Goal: Entertainment & Leisure: Consume media (video, audio)

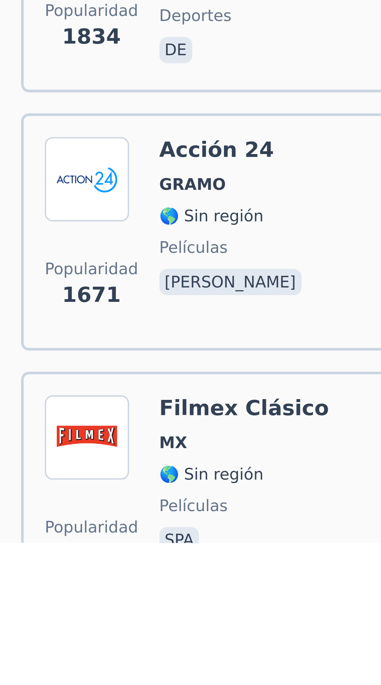
scroll to position [658, 0]
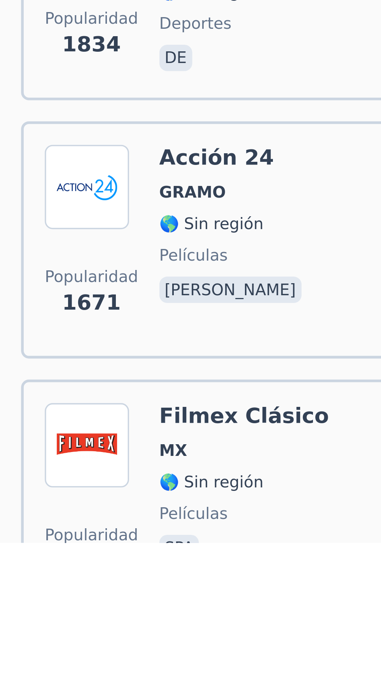
click at [51, 664] on font "🌎 Sin región" at bounding box center [62, 666] width 31 height 5
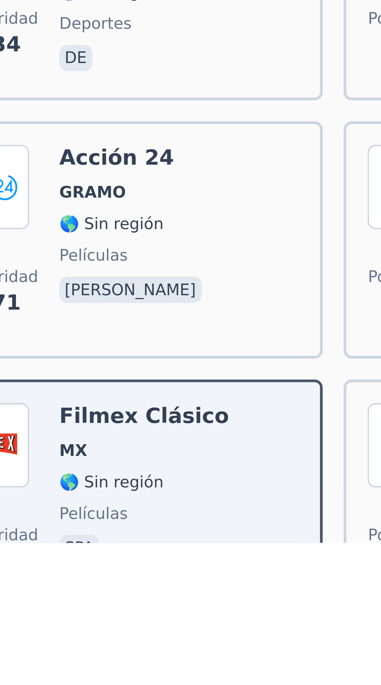
click at [58, 647] on div "Filmex Clásico MX 🌎 Sin región películas spa" at bounding box center [72, 672] width 50 height 56
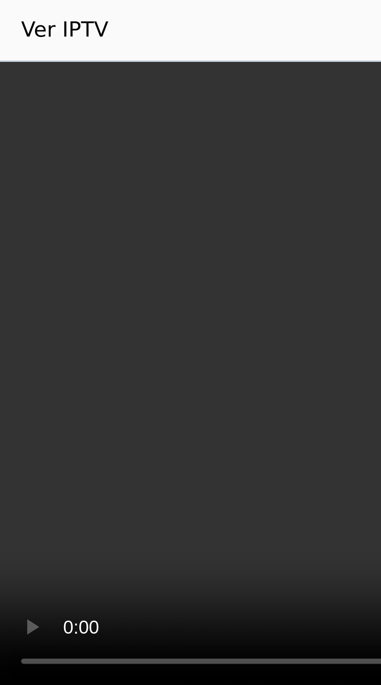
scroll to position [0, 0]
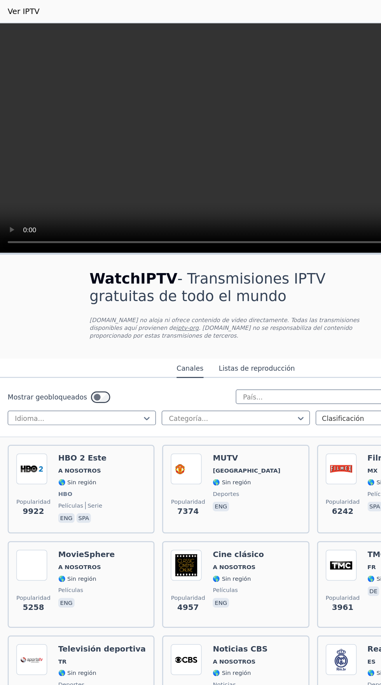
click at [181, 456] on font "A NOSOTROS" at bounding box center [189, 458] width 35 height 5
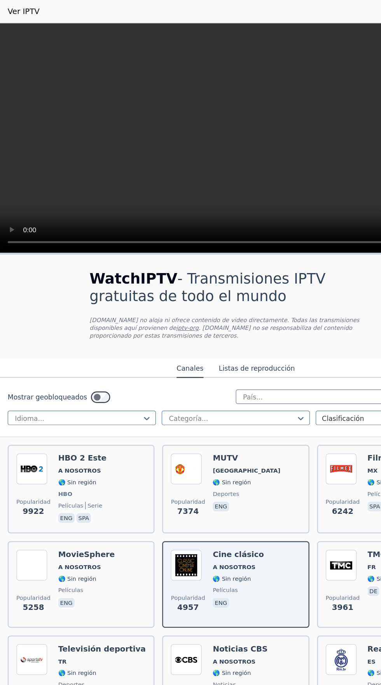
click at [71, 377] on span "A NOSOTROS" at bounding box center [64, 380] width 35 height 6
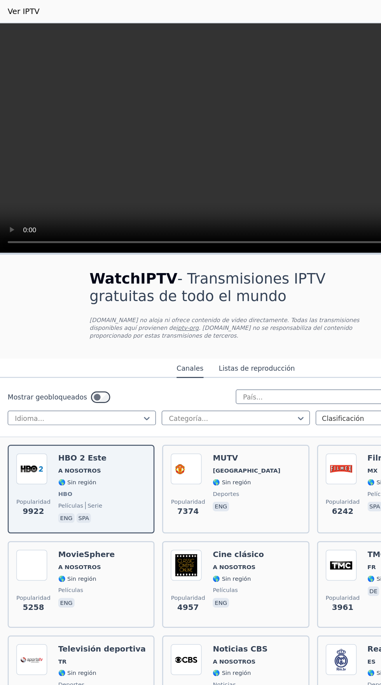
click at [70, 534] on div "Televisión deportiva TR 🌎 Sin región deportes tur" at bounding box center [82, 548] width 71 height 56
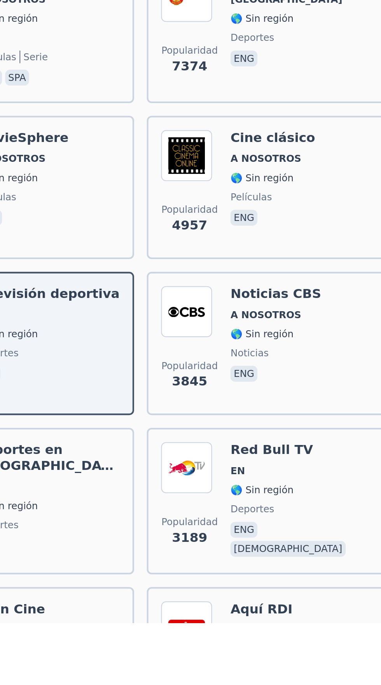
click at [183, 456] on font "A NOSOTROS" at bounding box center [189, 458] width 35 height 5
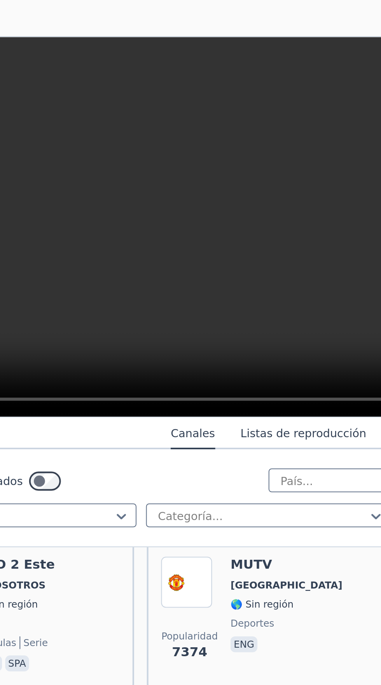
scroll to position [94, 0]
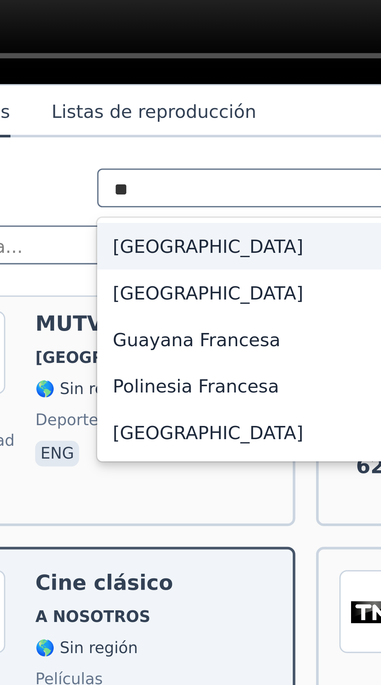
click at [207, 272] on div "[GEOGRAPHIC_DATA]" at bounding box center [283, 267] width 184 height 14
type input "**"
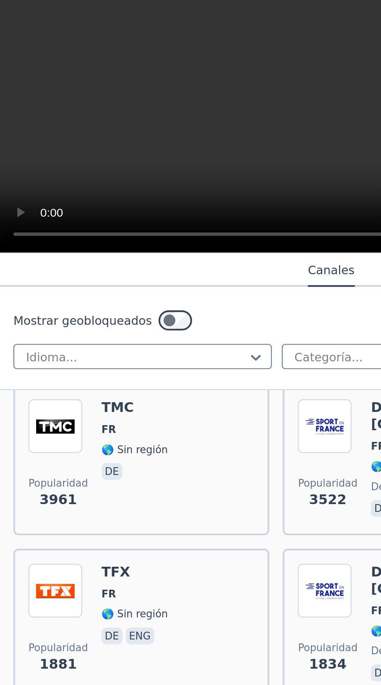
click at [61, 293] on div "TMC FR 🌎 Sin región de" at bounding box center [62, 300] width 31 height 56
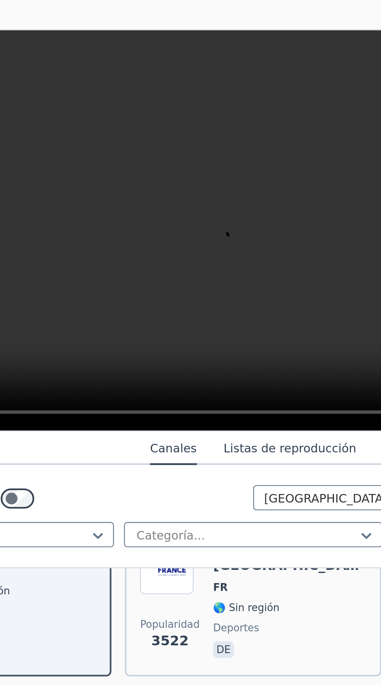
scroll to position [109, 0]
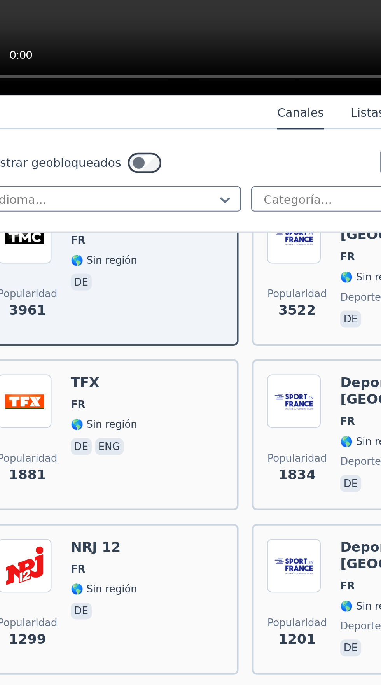
click at [68, 345] on div "TFX FR 🌎 Sin región de eng" at bounding box center [62, 362] width 31 height 56
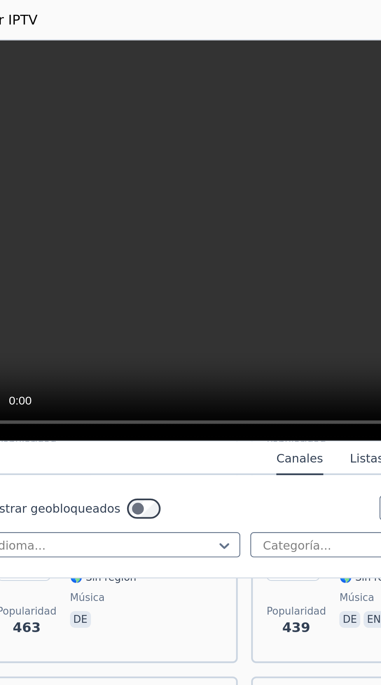
scroll to position [580, 0]
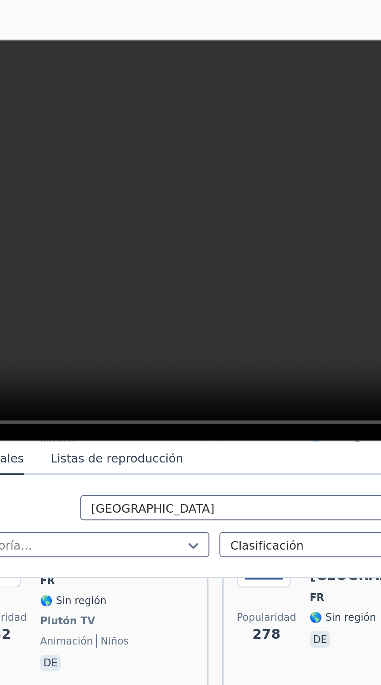
click at [198, 295] on div "Dibujos animados retro de Pluto TV FR 🌎 Sin región Plutón TV animación niños de" at bounding box center [207, 279] width 71 height 65
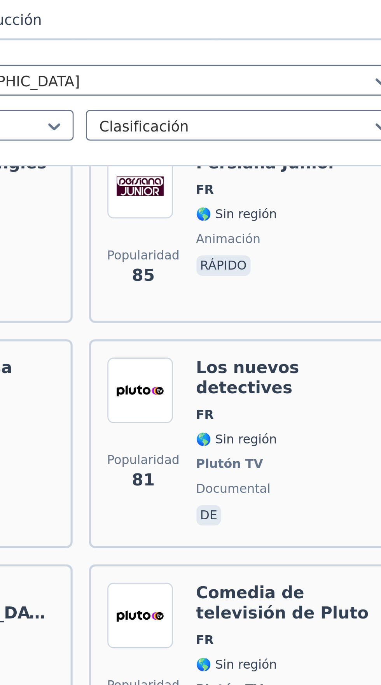
scroll to position [2190, 0]
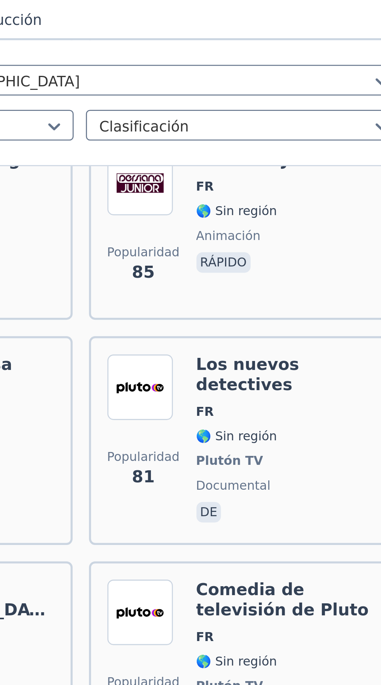
click at [306, 425] on div "Comedia de televisión de Pluto FR 🌎 Sin región Plutón TV comedia de" at bounding box center [332, 457] width 71 height 65
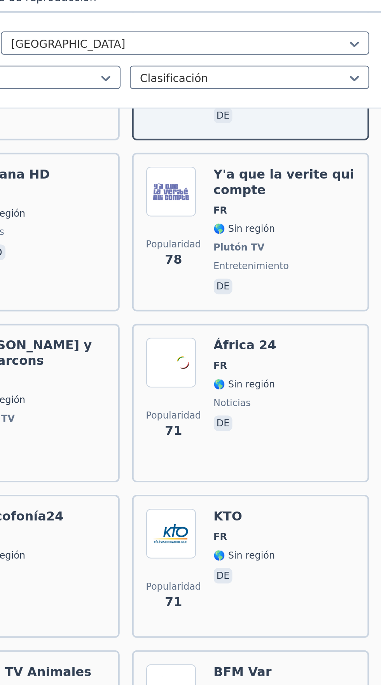
scroll to position [0, 0]
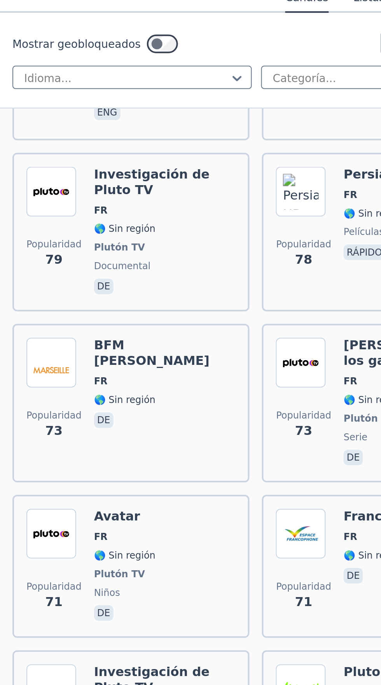
click at [64, 565] on span "FR" at bounding box center [82, 568] width 71 height 6
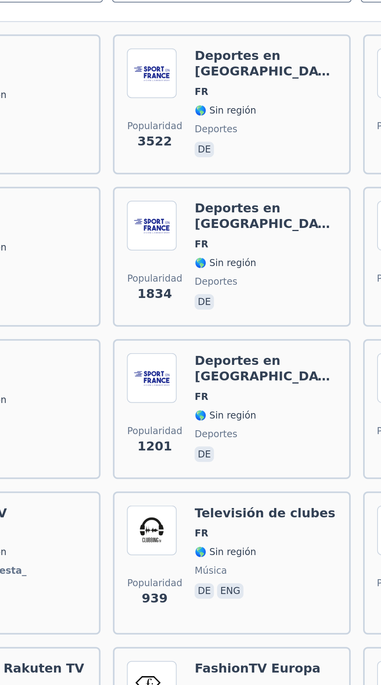
click at [179, 596] on font "Televisión de clubes" at bounding box center [207, 598] width 70 height 7
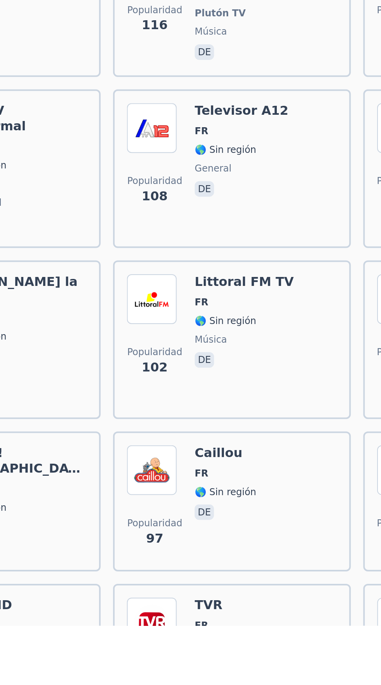
scroll to position [1547, 0]
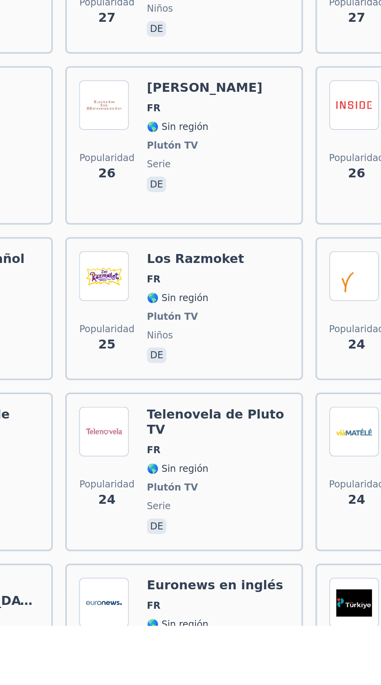
scroll to position [4533, 0]
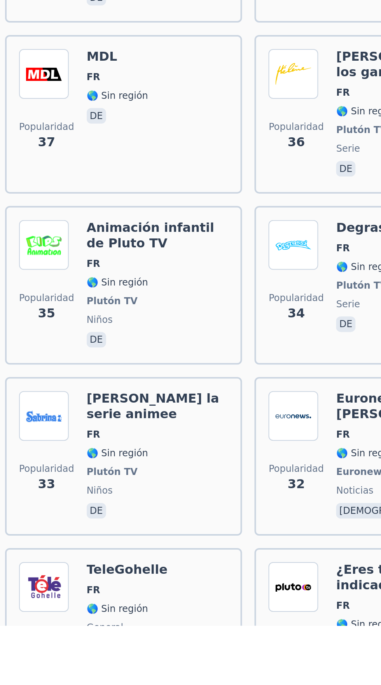
scroll to position [3787, 0]
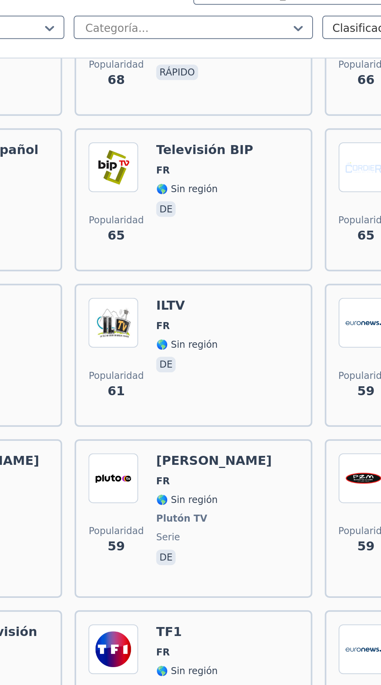
scroll to position [0, 0]
click at [204, 551] on div "Popularidad 58 TF1 FR 🌎 Sin región entretenimiento de" at bounding box center [190, 583] width 105 height 65
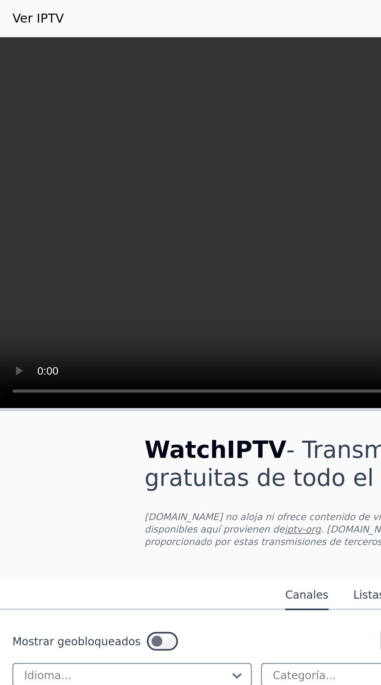
click at [20, 6] on font "Ver IPTV" at bounding box center [19, 8] width 26 height 7
click at [19, 9] on font "Ver IPTV" at bounding box center [19, 8] width 26 height 7
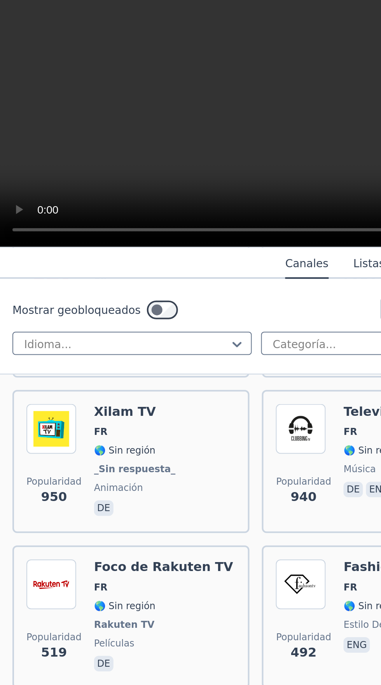
scroll to position [320, 0]
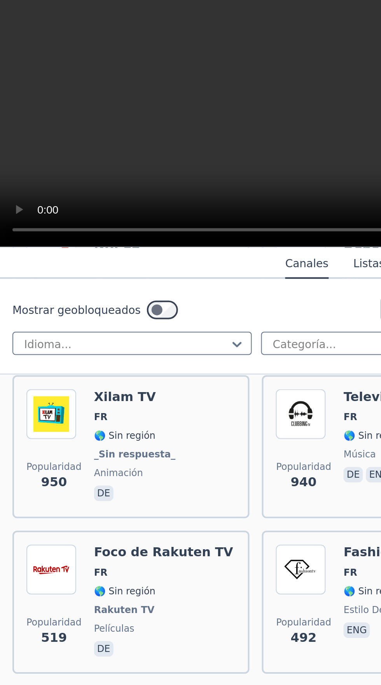
click at [66, 374] on div "Foco de Rakuten TV FR 🌎 Sin región Rakuten TV películas de" at bounding box center [82, 382] width 70 height 58
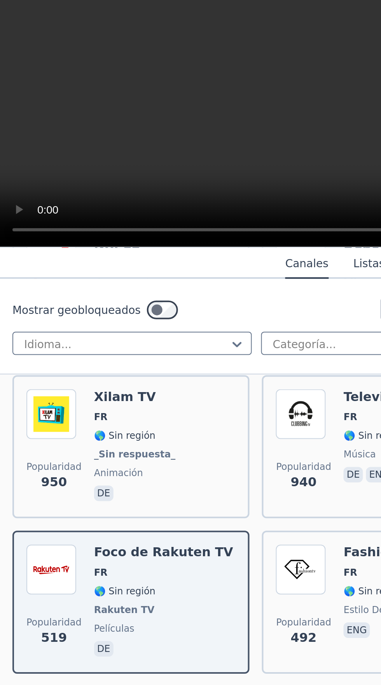
click at [88, 436] on div "Popularidad 463 Rastrear Latina FR 🌎 Sin región música de" at bounding box center [65, 459] width 105 height 56
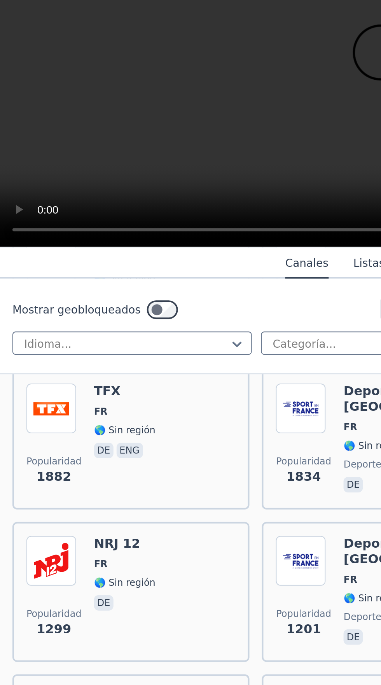
scroll to position [169, 0]
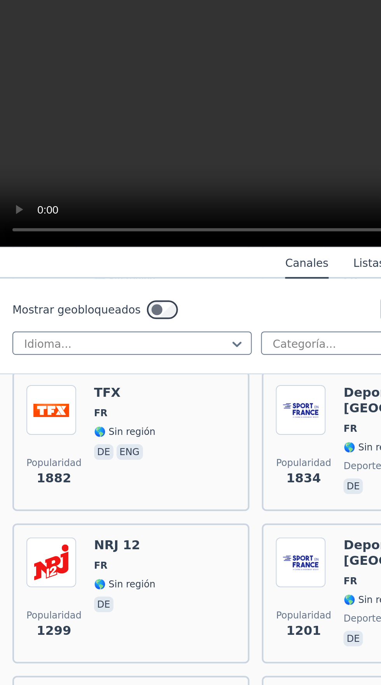
click at [60, 370] on font "🌎 Sin región" at bounding box center [62, 372] width 31 height 5
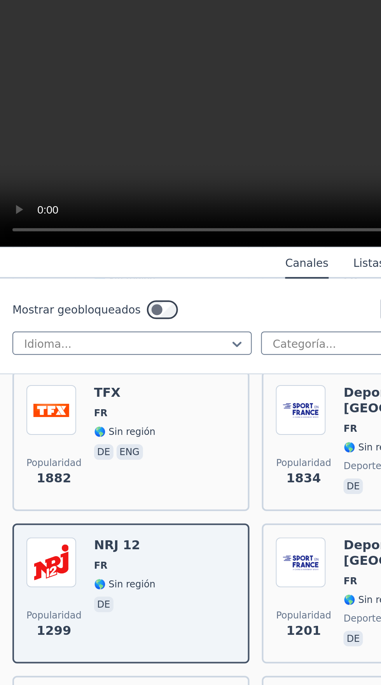
click at [67, 350] on h6 "NRJ 12" at bounding box center [62, 354] width 31 height 8
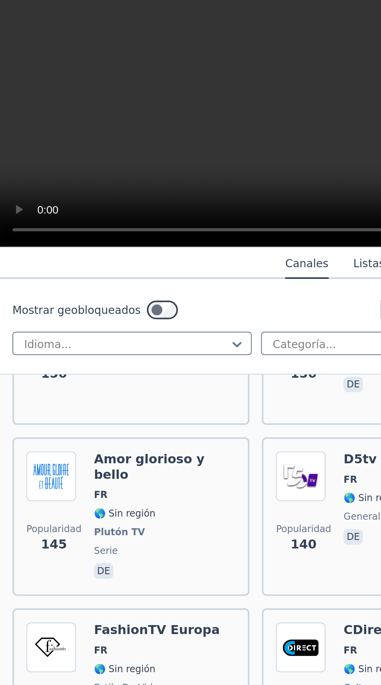
scroll to position [1332, 0]
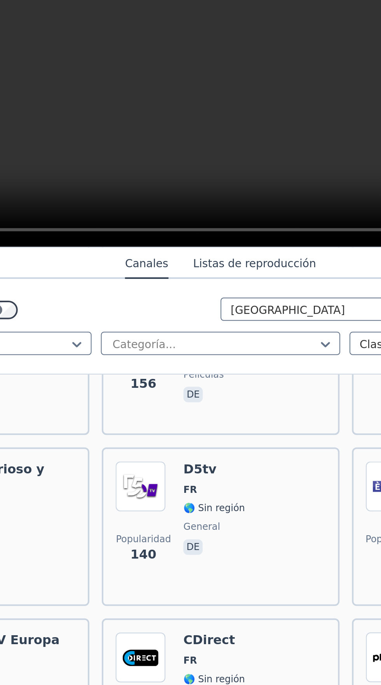
click at [203, 397] on div "Popularidad 132 CDirect FR 🌎 Sin región cultura de" at bounding box center [190, 426] width 105 height 58
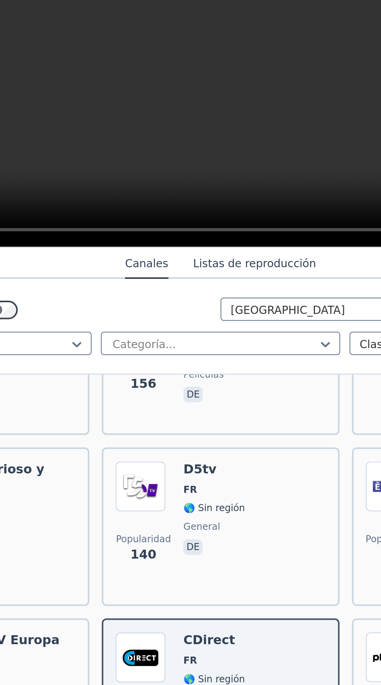
click at [172, 312] on div "D5tv FR 🌎 Sin región general de" at bounding box center [187, 344] width 31 height 65
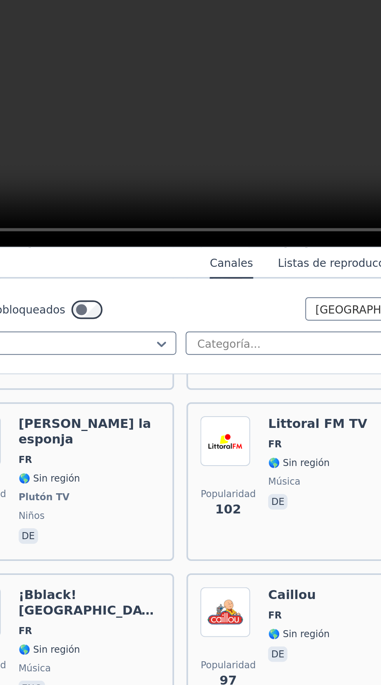
scroll to position [0, 0]
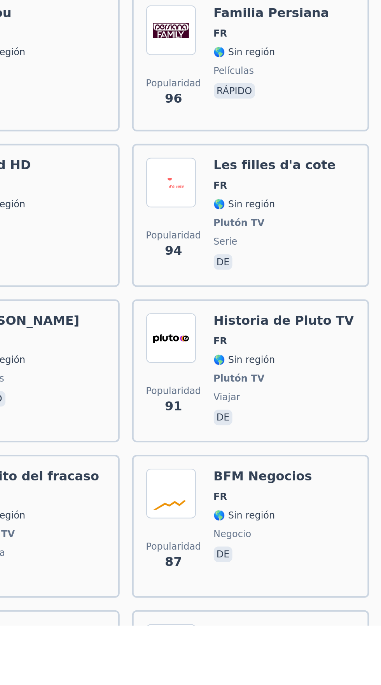
click at [318, 558] on span "Plutón TV" at bounding box center [332, 561] width 70 height 6
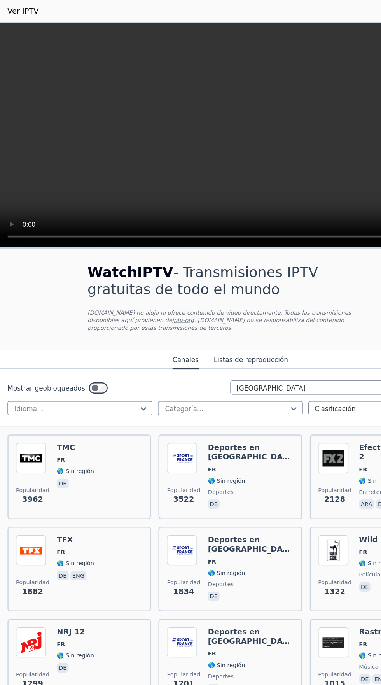
scroll to position [3, 0]
